Goal: Task Accomplishment & Management: Manage account settings

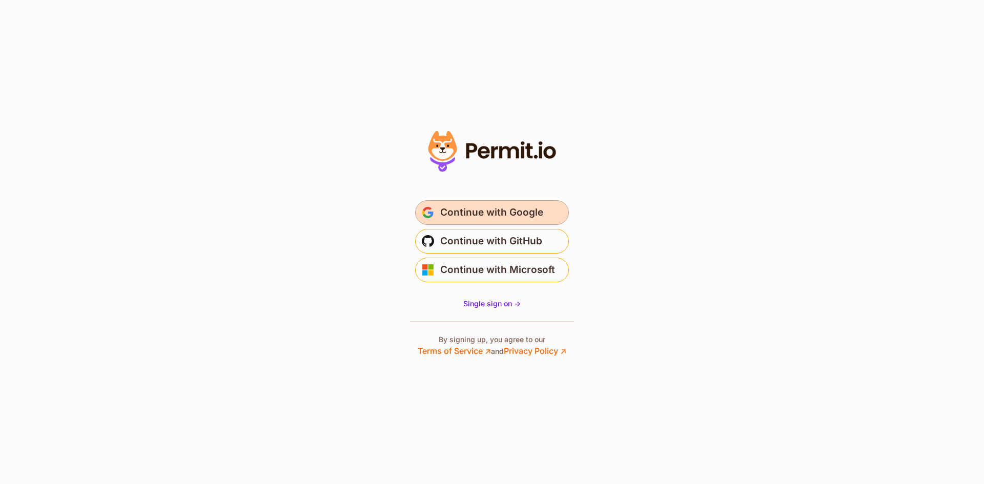
click at [435, 217] on button "Continue with Google" at bounding box center [492, 212] width 154 height 25
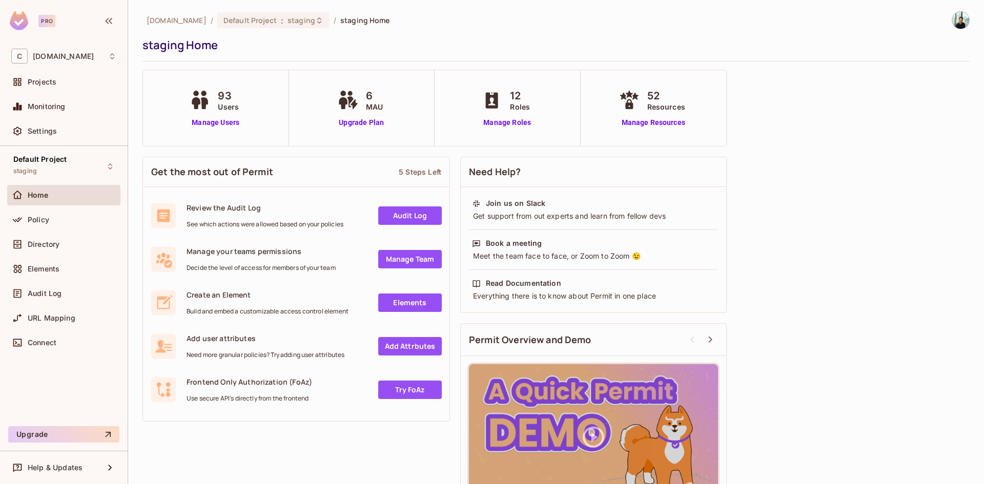
click at [232, 128] on div "93 Users Manage Users" at bounding box center [216, 108] width 146 height 76
click at [228, 125] on link "Manage Users" at bounding box center [215, 122] width 57 height 11
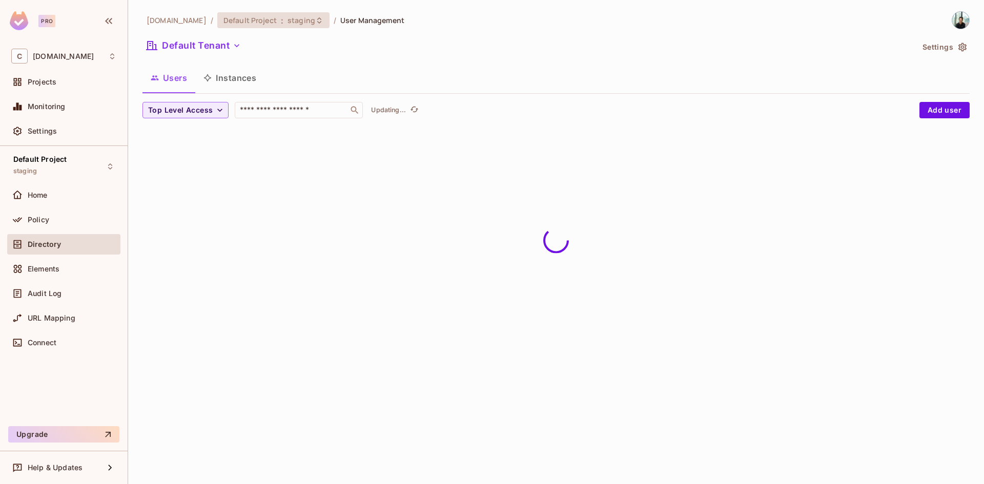
click at [277, 17] on span "Default Project" at bounding box center [249, 20] width 53 height 10
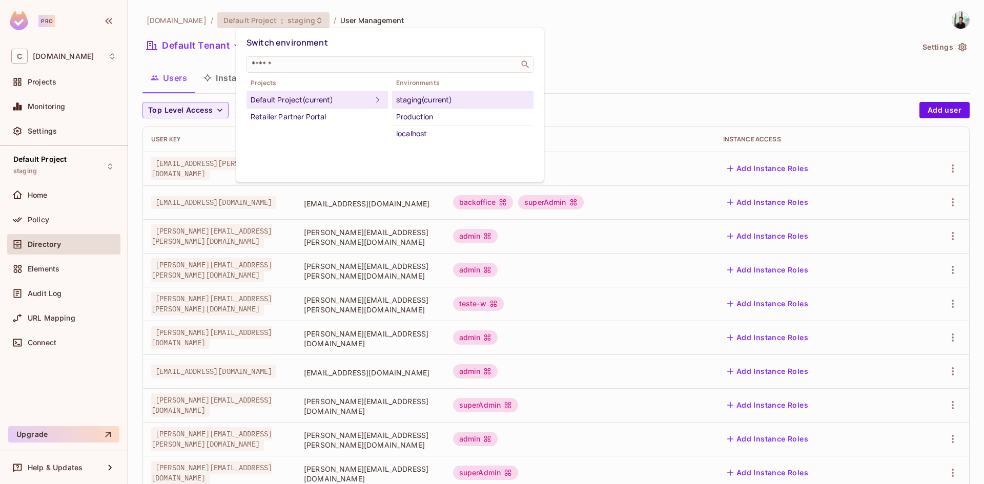
click at [409, 115] on div "Production" at bounding box center [462, 117] width 133 height 12
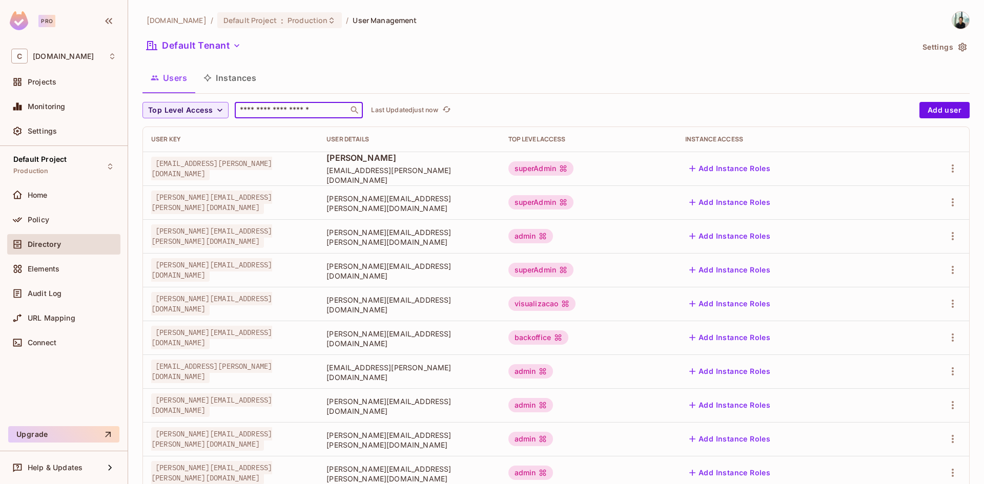
click at [285, 109] on input "text" at bounding box center [292, 110] width 108 height 10
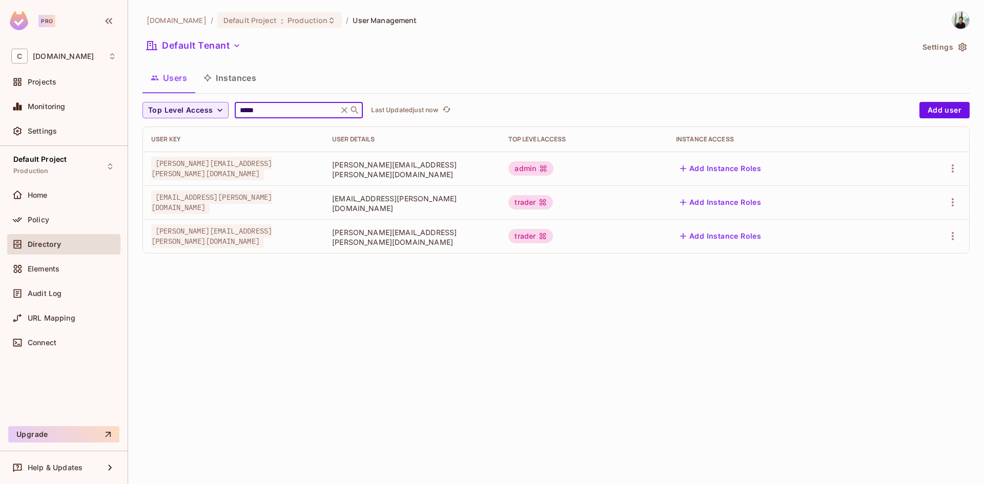
type input "*****"
drag, startPoint x: 685, startPoint y: 238, endPoint x: 651, endPoint y: 238, distance: 33.8
click at [651, 238] on td "trader" at bounding box center [583, 236] width 167 height 34
click at [711, 287] on div "[DOMAIN_NAME] / Default Project : Production / User Management Default Tenant S…" at bounding box center [556, 242] width 856 height 484
drag, startPoint x: 685, startPoint y: 237, endPoint x: 633, endPoint y: 236, distance: 51.8
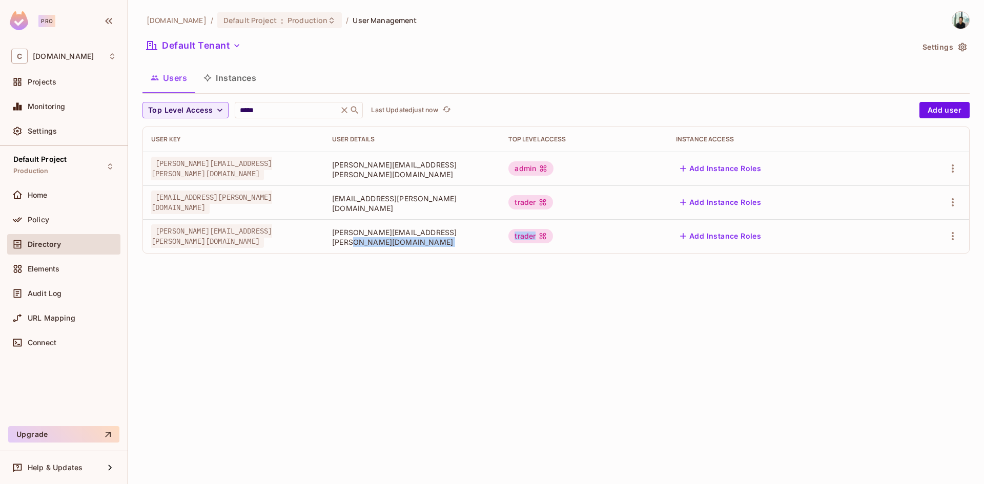
click at [633, 236] on tr "[PERSON_NAME][EMAIL_ADDRESS][PERSON_NAME][DOMAIN_NAME] [PERSON_NAME][DOMAIN_NAM…" at bounding box center [556, 236] width 826 height 34
click at [682, 290] on div "[DOMAIN_NAME] / Default Project : Production / User Management Default Tenant S…" at bounding box center [556, 242] width 856 height 484
click at [679, 292] on div "[DOMAIN_NAME] / Default Project : Production / User Management Default Tenant S…" at bounding box center [556, 242] width 856 height 484
click at [449, 303] on div "[DOMAIN_NAME] / Default Project : Production / User Management Default Tenant S…" at bounding box center [556, 242] width 856 height 484
